Goal: Information Seeking & Learning: Learn about a topic

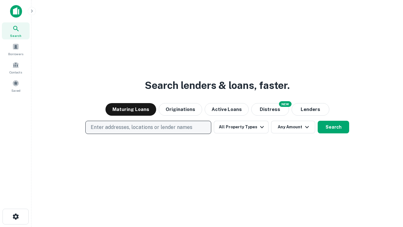
click at [148, 127] on p "Enter addresses, locations or lender names" at bounding box center [142, 128] width 102 height 8
type input "**********"
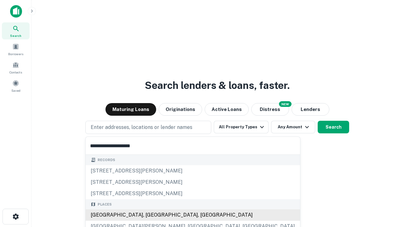
click at [151, 215] on div "[GEOGRAPHIC_DATA], [GEOGRAPHIC_DATA], [GEOGRAPHIC_DATA]" at bounding box center [193, 214] width 215 height 11
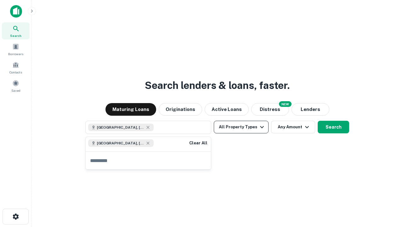
click at [241, 127] on button "All Property Types" at bounding box center [241, 127] width 55 height 13
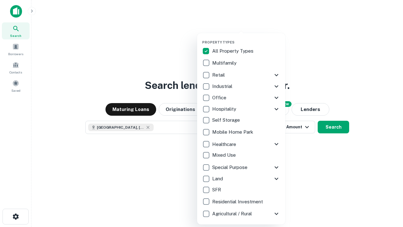
click at [246, 38] on button "button" at bounding box center [246, 38] width 88 height 0
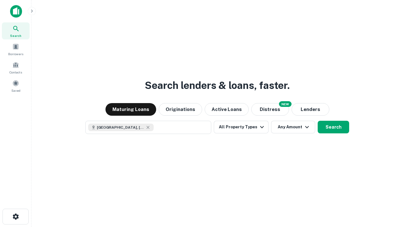
scroll to position [10, 0]
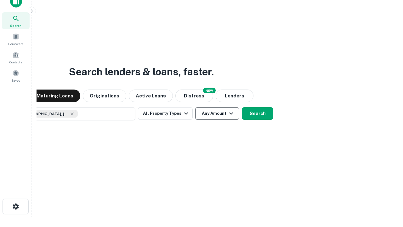
click at [195, 107] on button "Any Amount" at bounding box center [217, 113] width 44 height 13
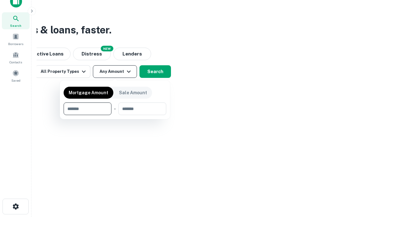
type input "*******"
click at [115, 115] on button "button" at bounding box center [115, 115] width 103 height 0
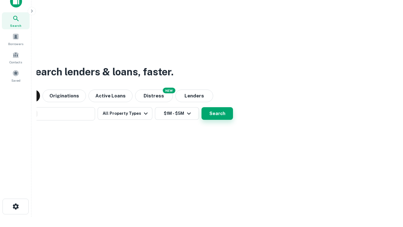
click at [202, 107] on button "Search" at bounding box center [218, 113] width 32 height 13
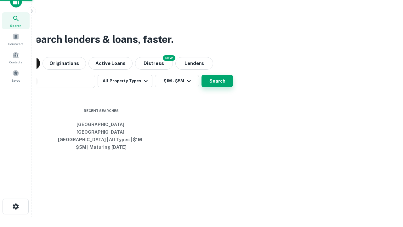
scroll to position [20, 178]
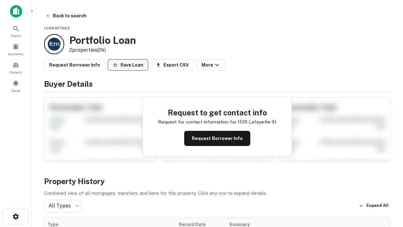
click at [128, 65] on button "Save Loan" at bounding box center [128, 64] width 41 height 11
click at [130, 65] on button "Save Loan" at bounding box center [128, 64] width 41 height 11
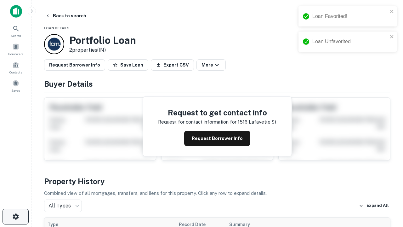
click at [15, 216] on icon "button" at bounding box center [16, 217] width 8 height 8
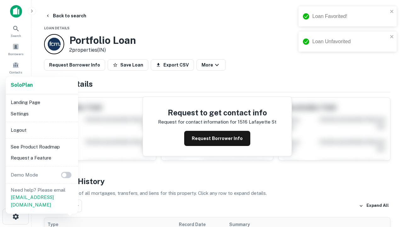
click at [42, 130] on li "Logout" at bounding box center [41, 129] width 67 height 11
